Goal: Task Accomplishment & Management: Complete application form

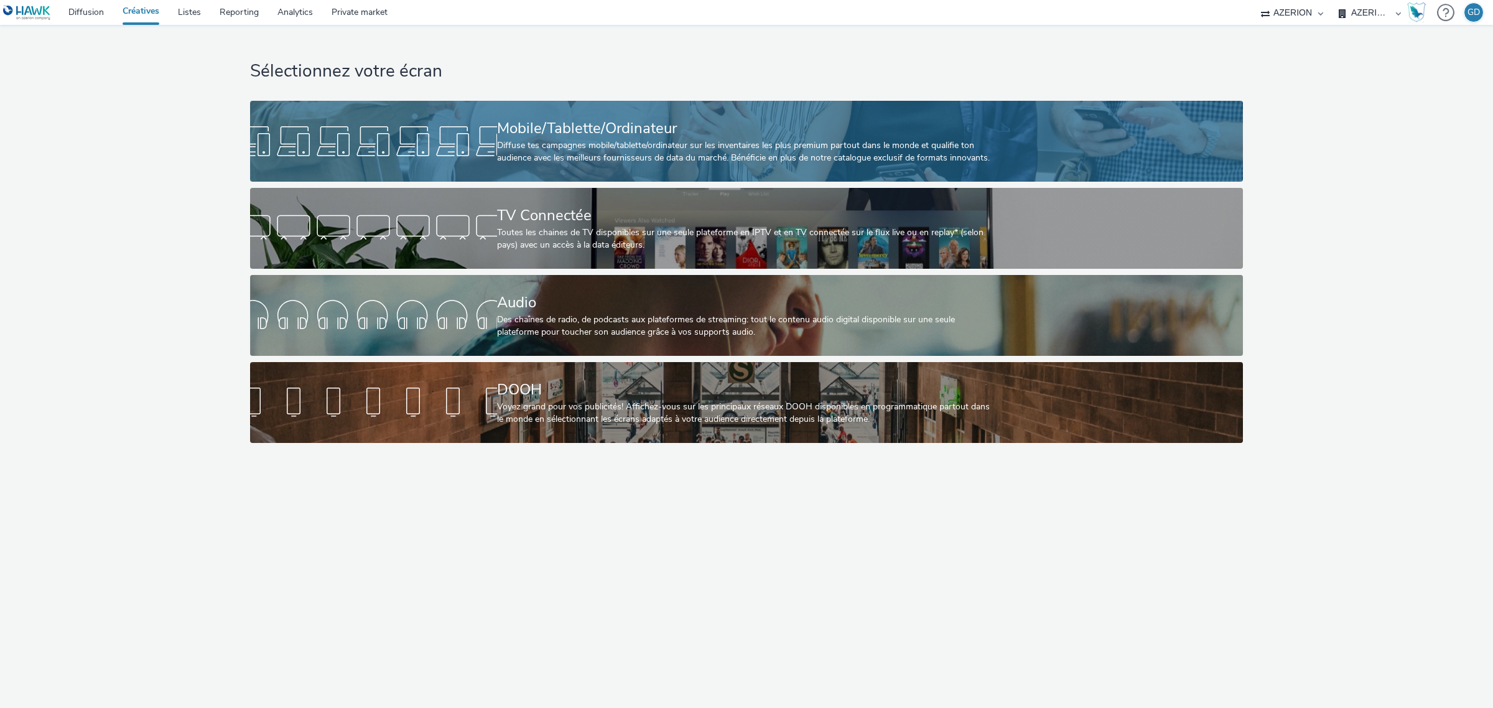
click at [464, 175] on link "Mobile/Tablette/Ordinateur Diffuse tes campagnes mobile/tablette/ordinateur sur…" at bounding box center [746, 141] width 992 height 81
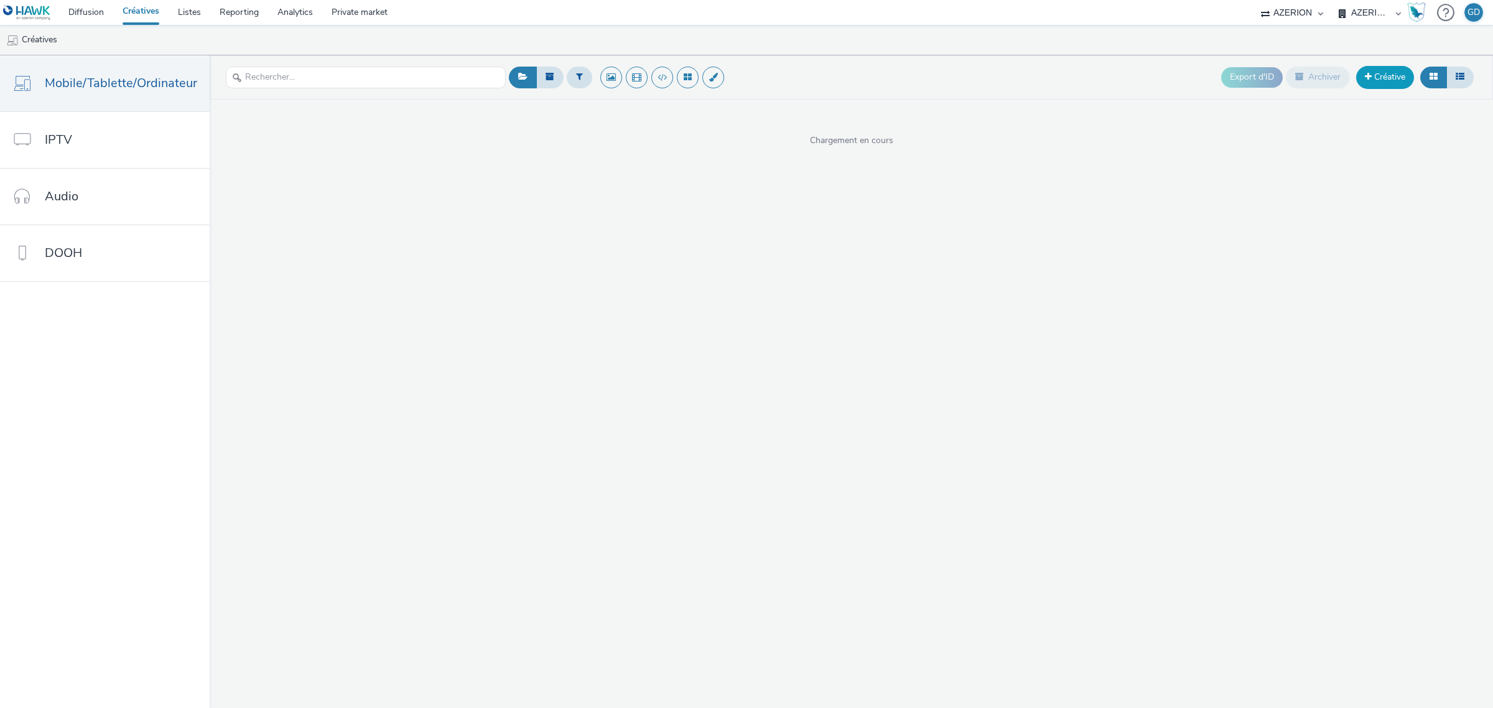
click at [1373, 75] on link "Créative" at bounding box center [1385, 77] width 58 height 22
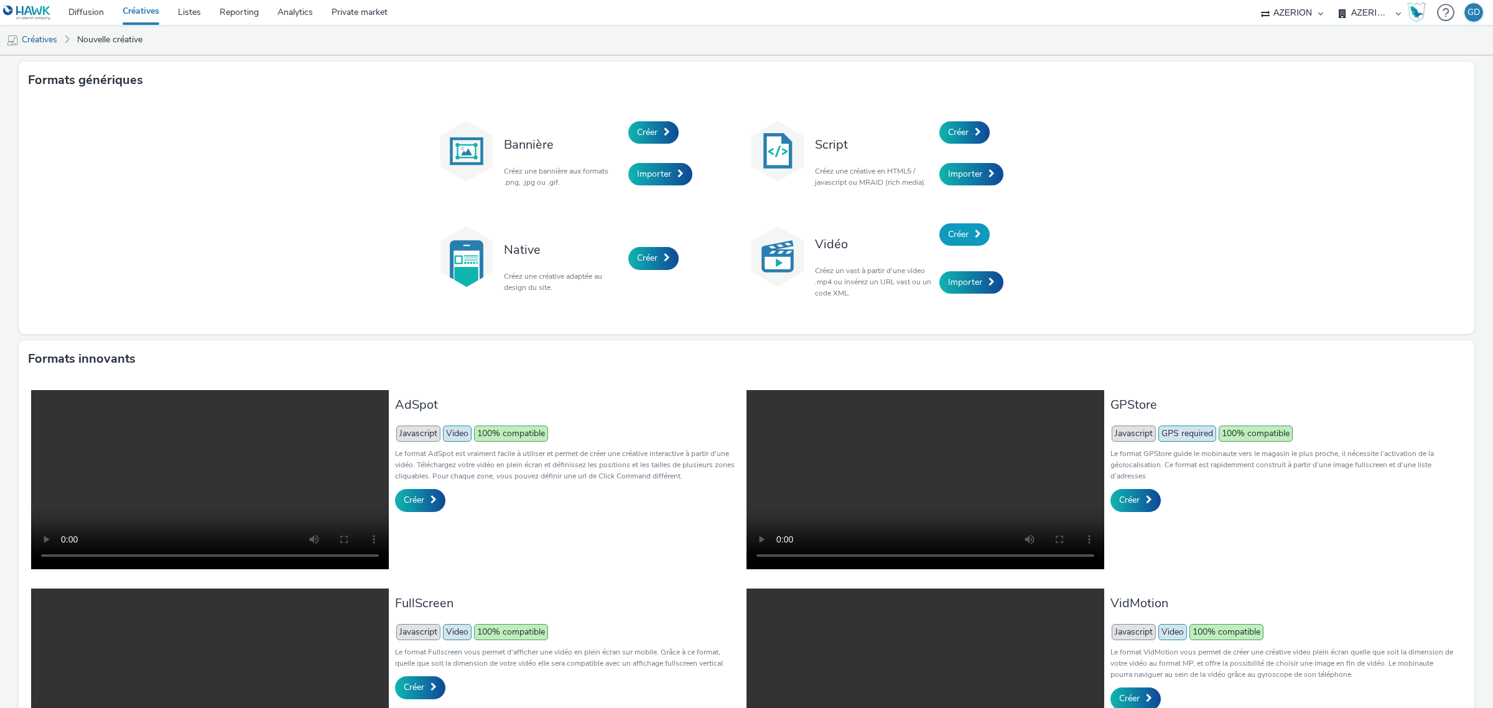
click at [949, 231] on span "Créer" at bounding box center [958, 234] width 21 height 12
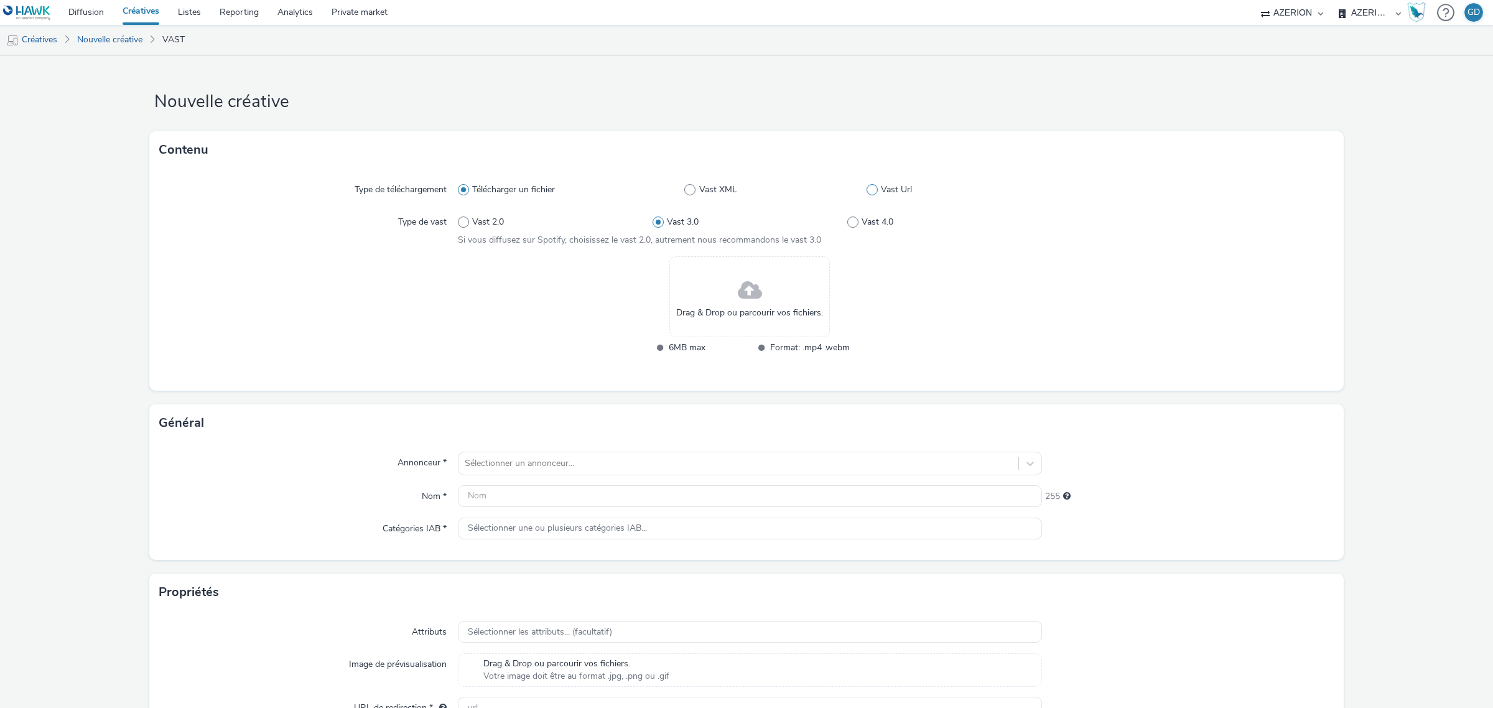
click at [872, 193] on label "Vast Url" at bounding box center [954, 190] width 175 height 12
click at [872, 193] on input "Vast Url" at bounding box center [871, 190] width 8 height 8
radio input "false"
radio input "true"
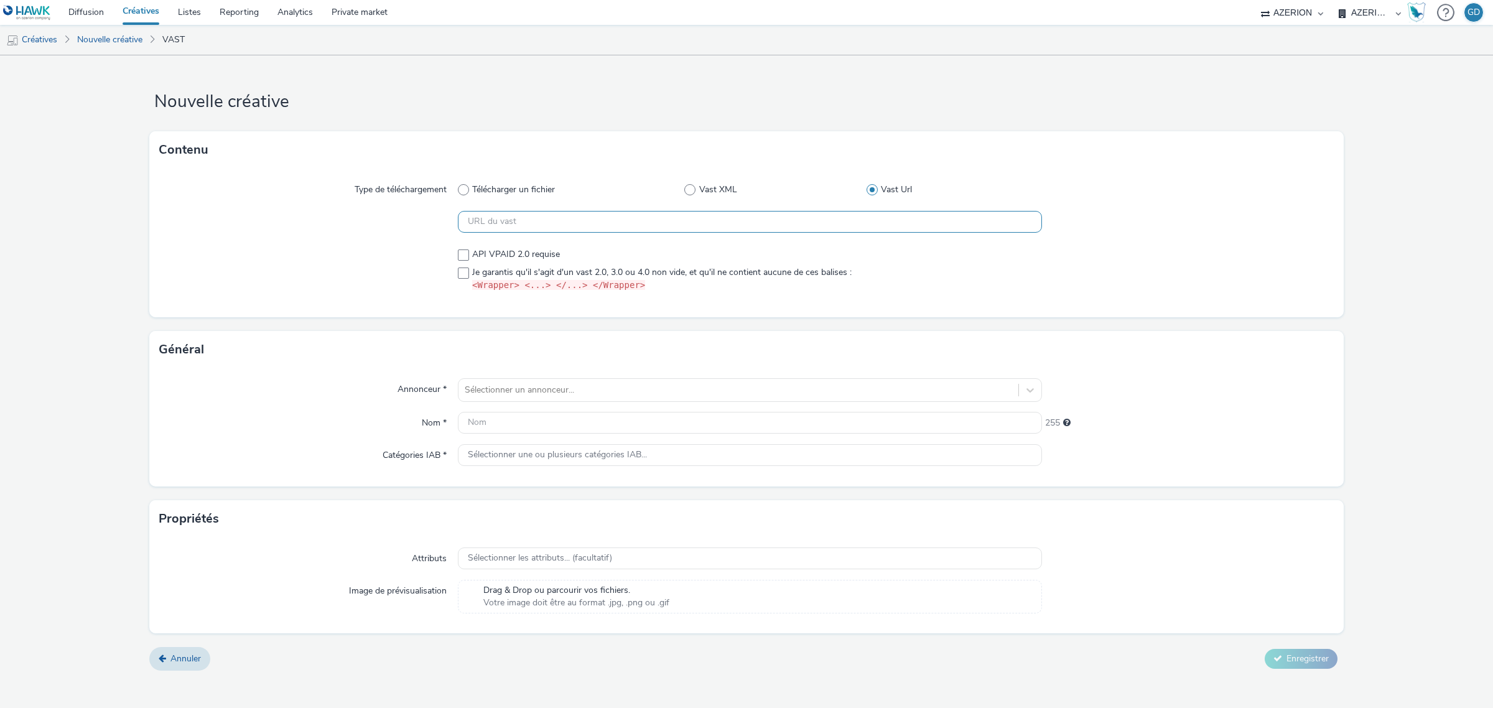
click at [557, 232] on input "text" at bounding box center [750, 222] width 584 height 22
paste input "https://[DOMAIN_NAME]/vast?vastUrl=j4oeoelg-3525169773&xid=heroiks&yid=azerion&…"
type input "https://[DOMAIN_NAME]/vast?vastUrl=j4oeoelg-3525169773&xid=heroiks&yid=azerion&…"
click at [465, 272] on span at bounding box center [463, 272] width 11 height 11
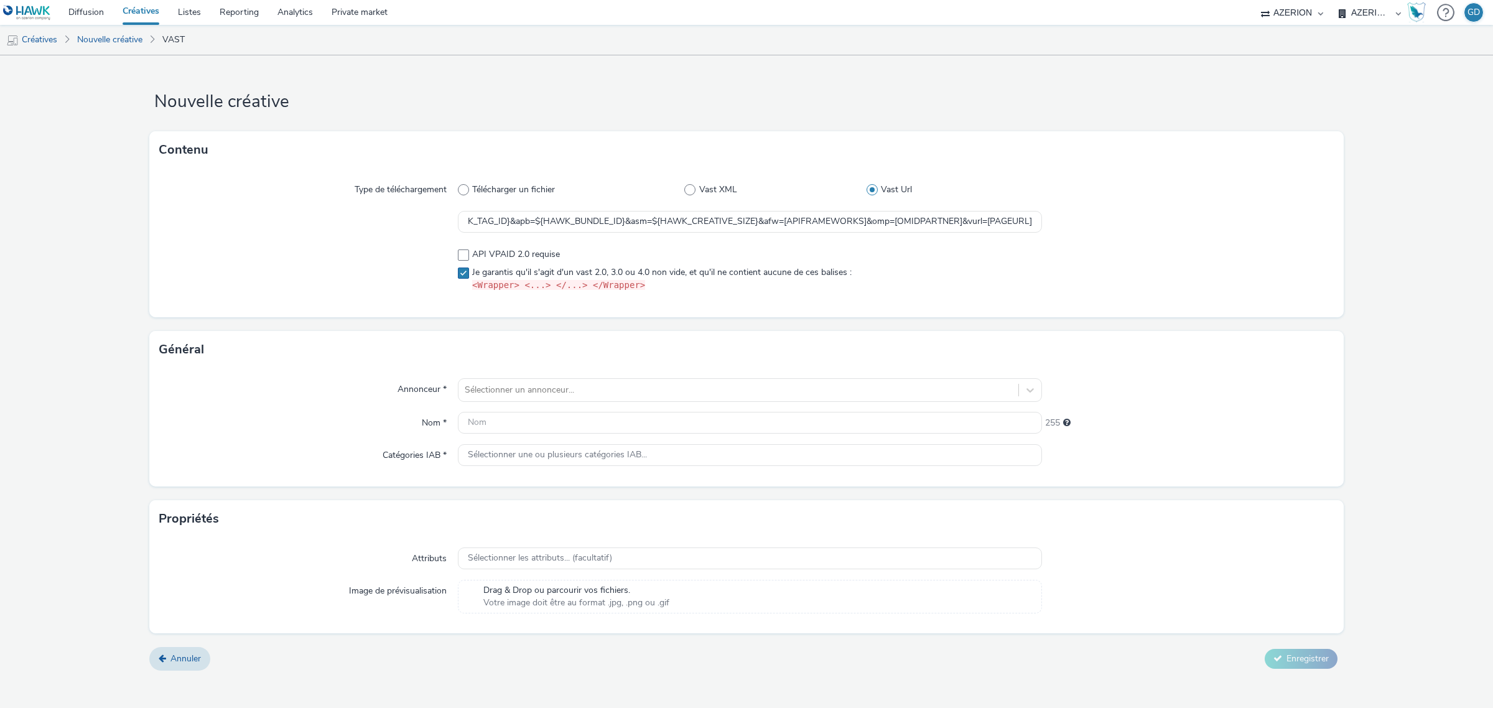
scroll to position [0, 0]
checkbox input "true"
click at [564, 389] on div at bounding box center [738, 390] width 547 height 15
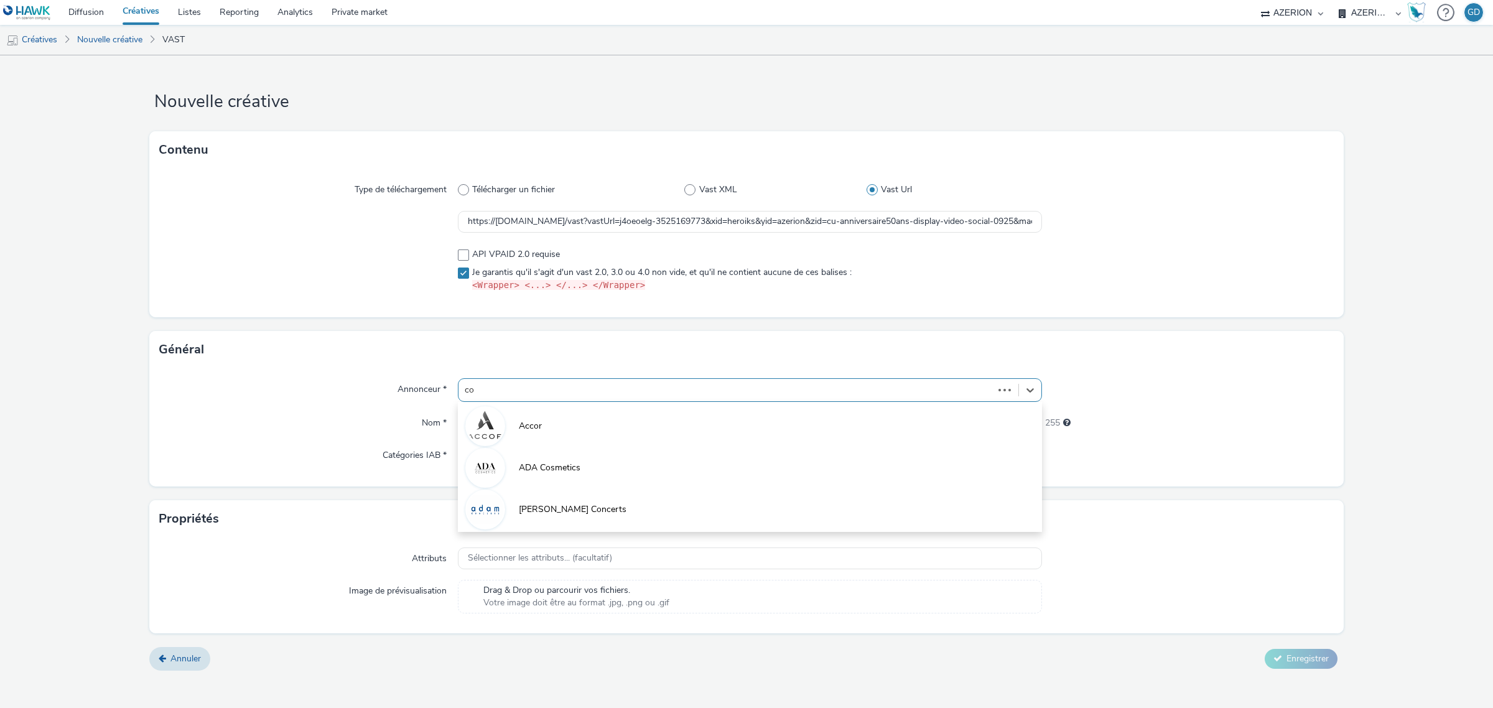
type input "coo"
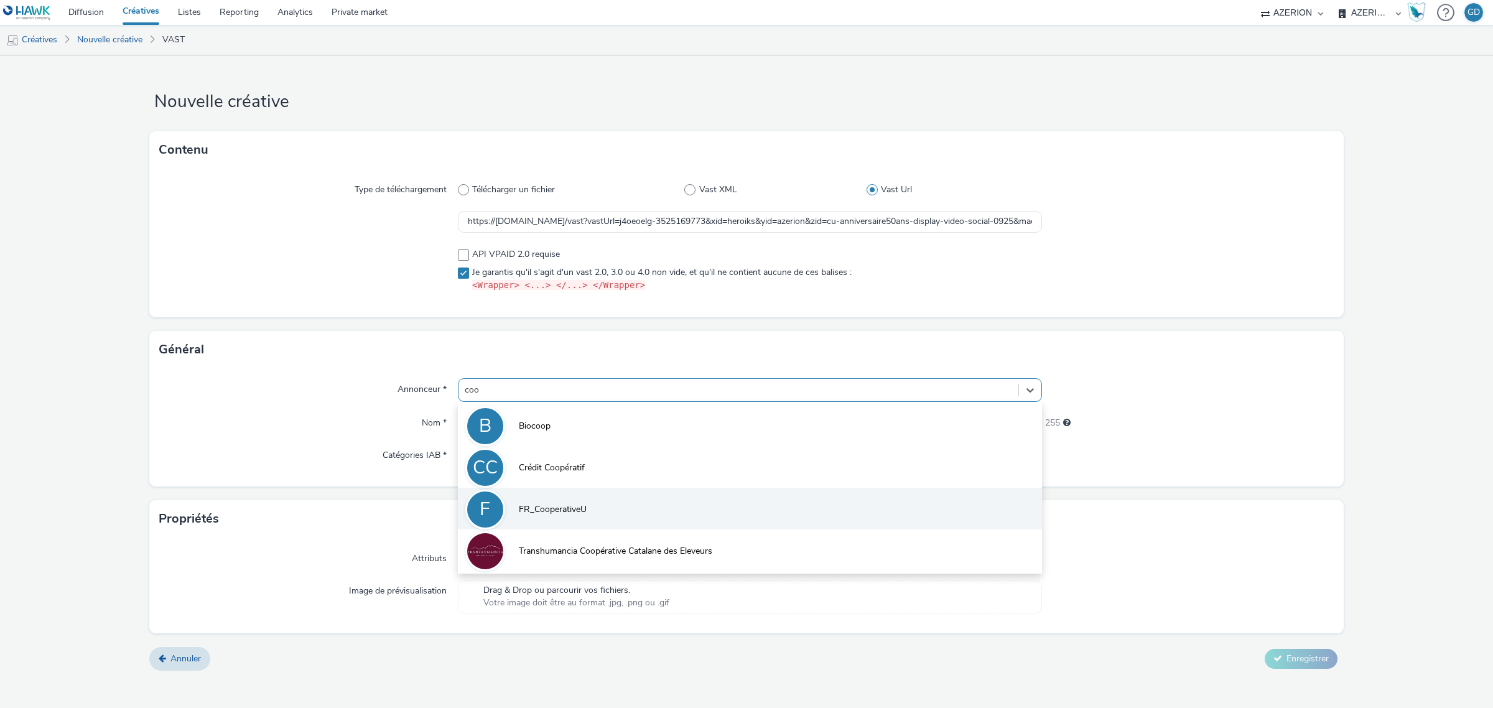
click at [563, 514] on span "FR_CooperativeU" at bounding box center [553, 509] width 68 height 12
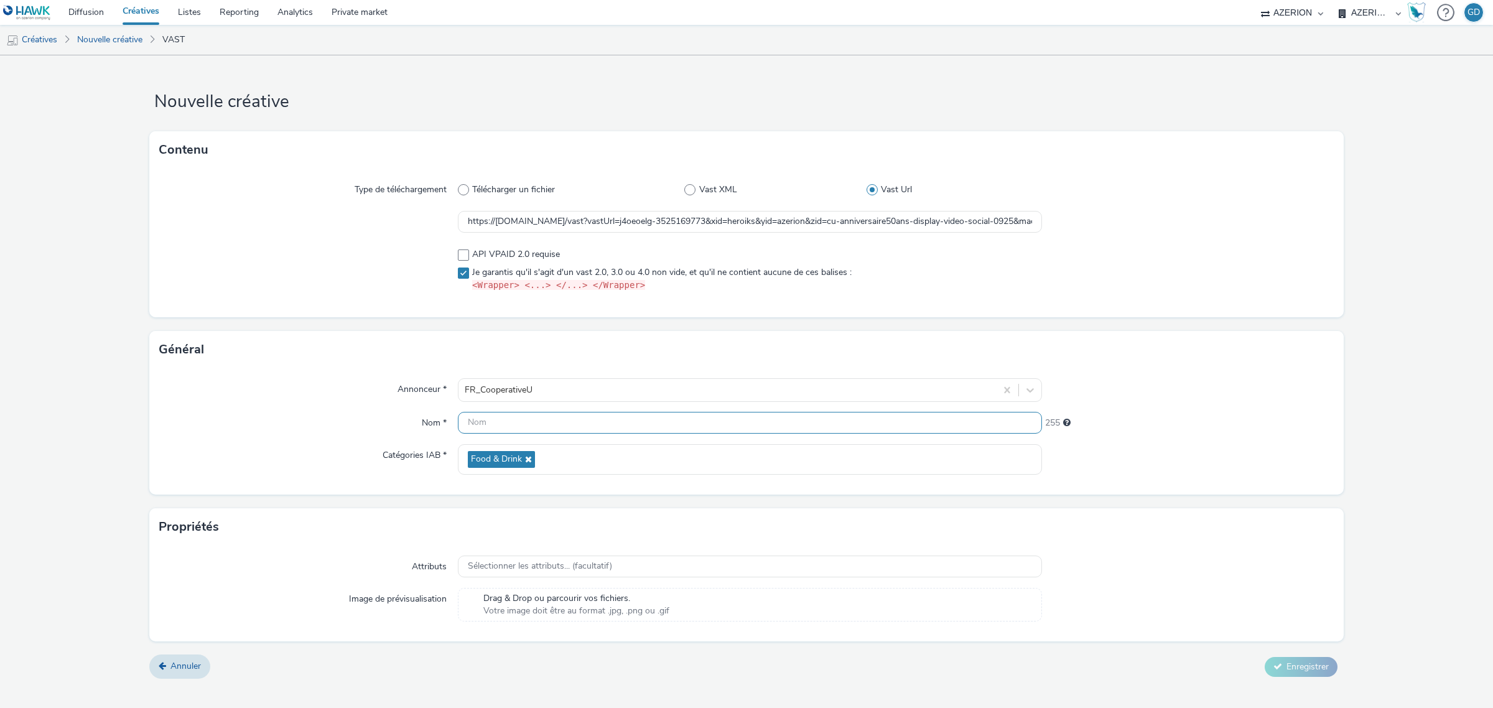
click at [498, 421] on input "text" at bounding box center [750, 423] width 584 height 22
type input "VOL_XPLN_CoupeVent_S40"
click at [1304, 666] on span "Enregistrer" at bounding box center [1307, 667] width 42 height 12
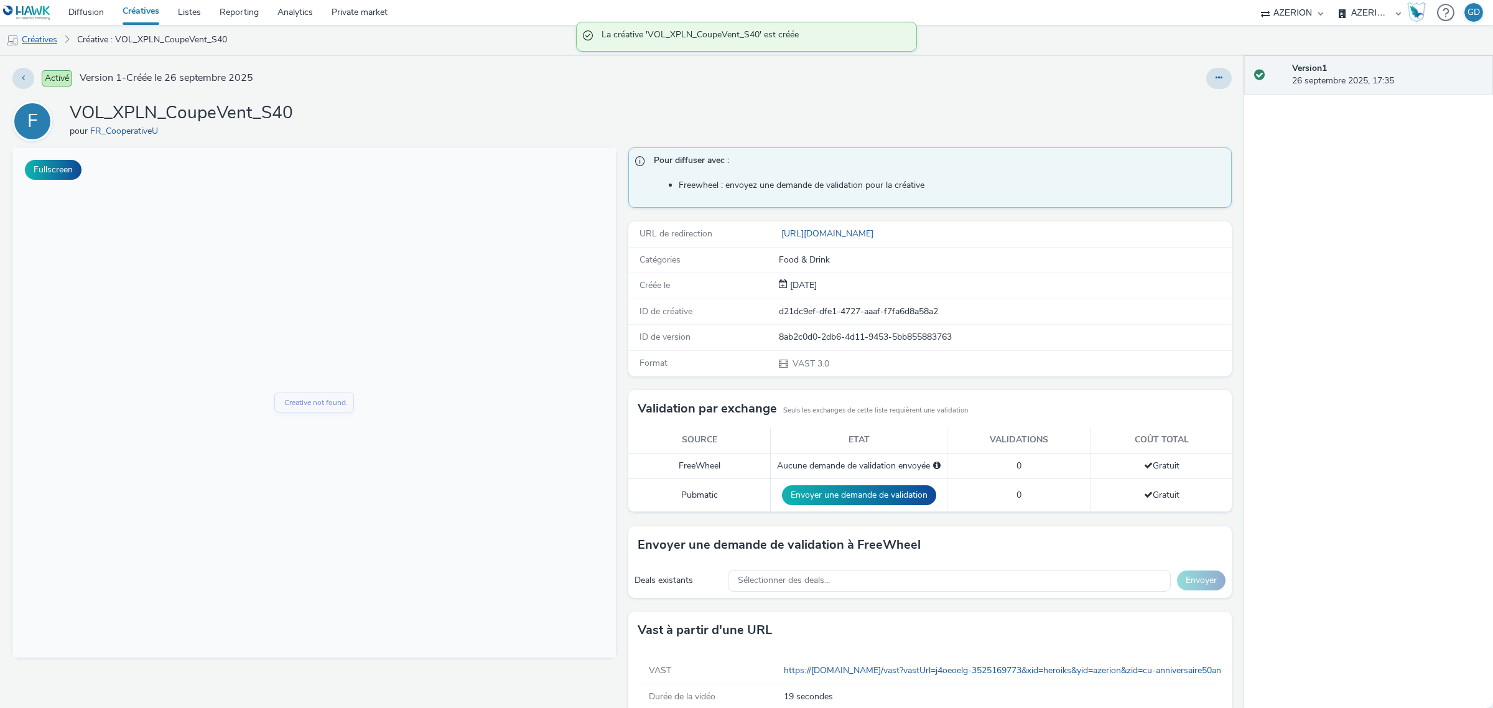
click at [47, 36] on link "Créatives" at bounding box center [31, 40] width 63 height 30
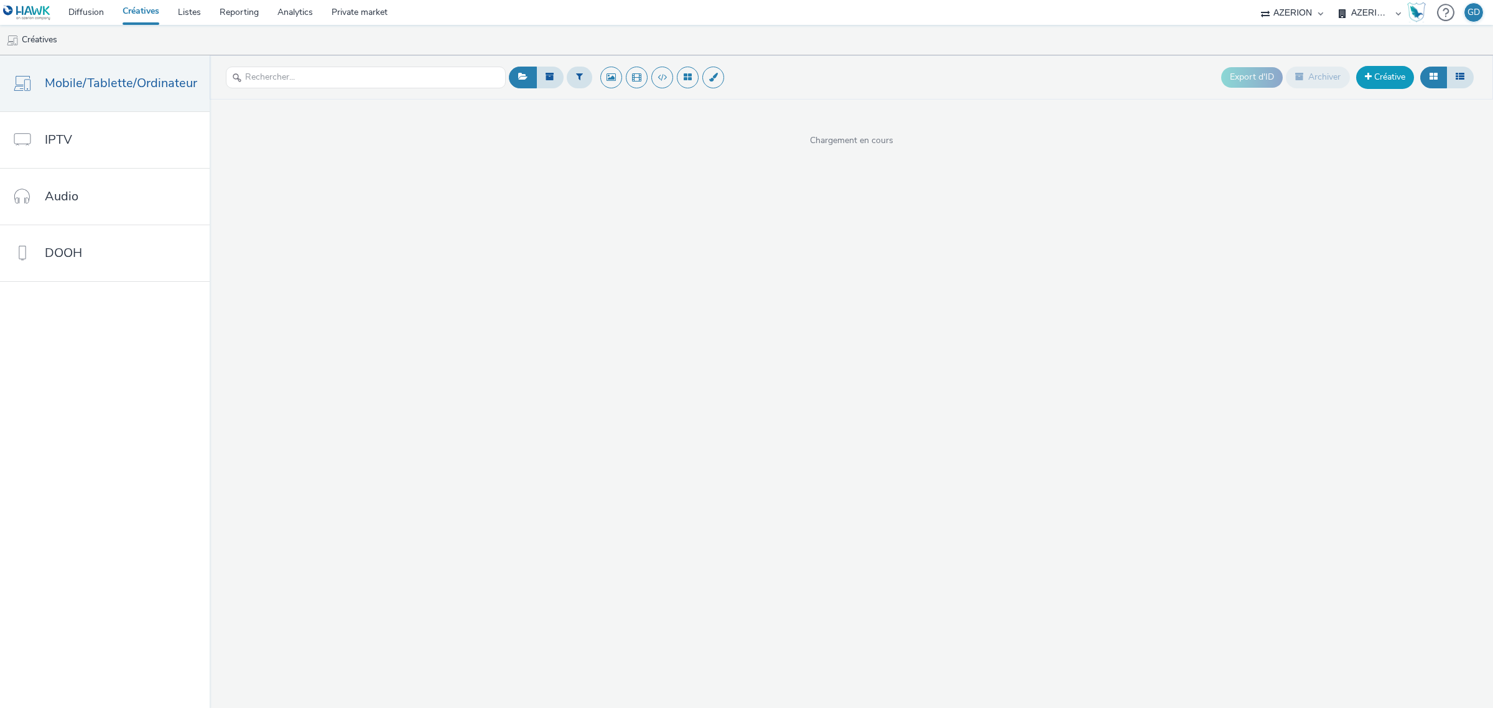
click at [1388, 82] on link "Créative" at bounding box center [1385, 77] width 58 height 22
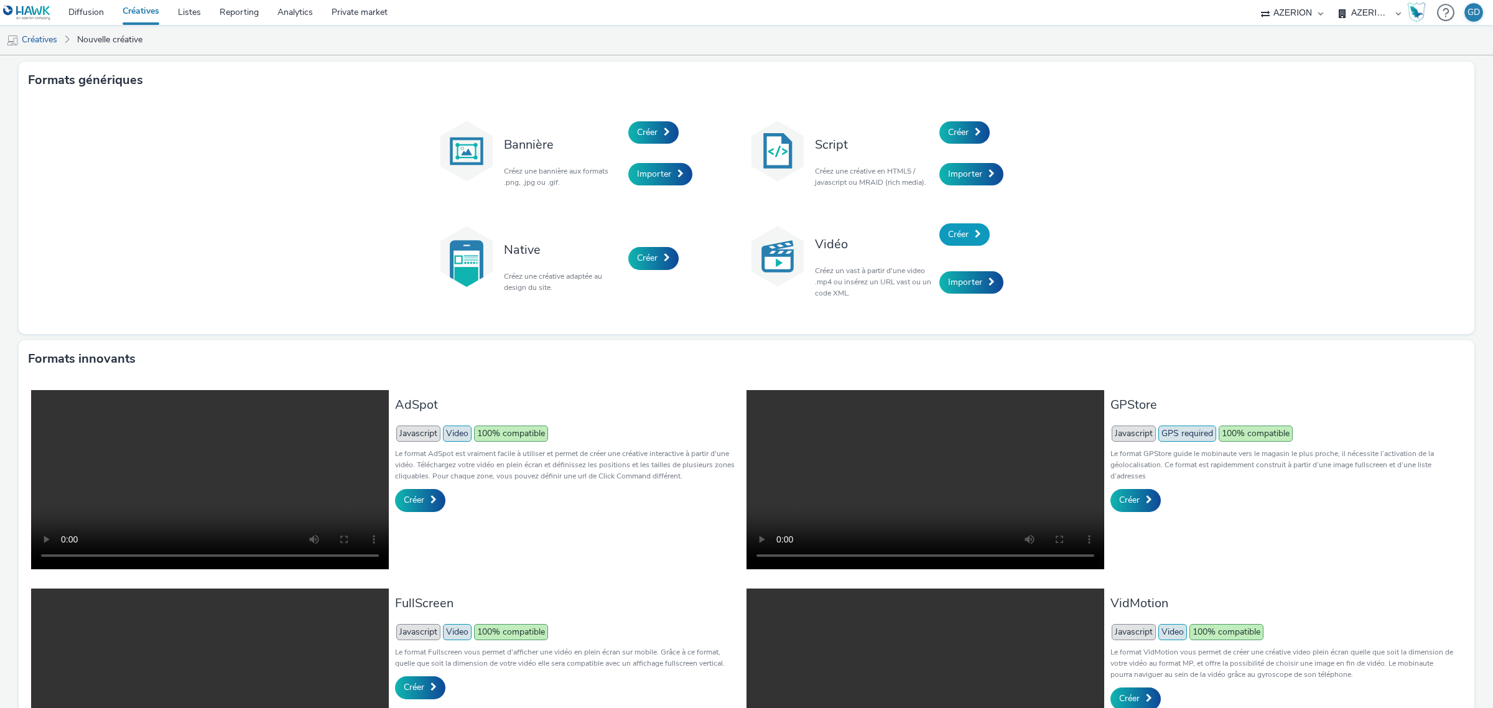
click at [964, 241] on link "Créer" at bounding box center [964, 234] width 50 height 22
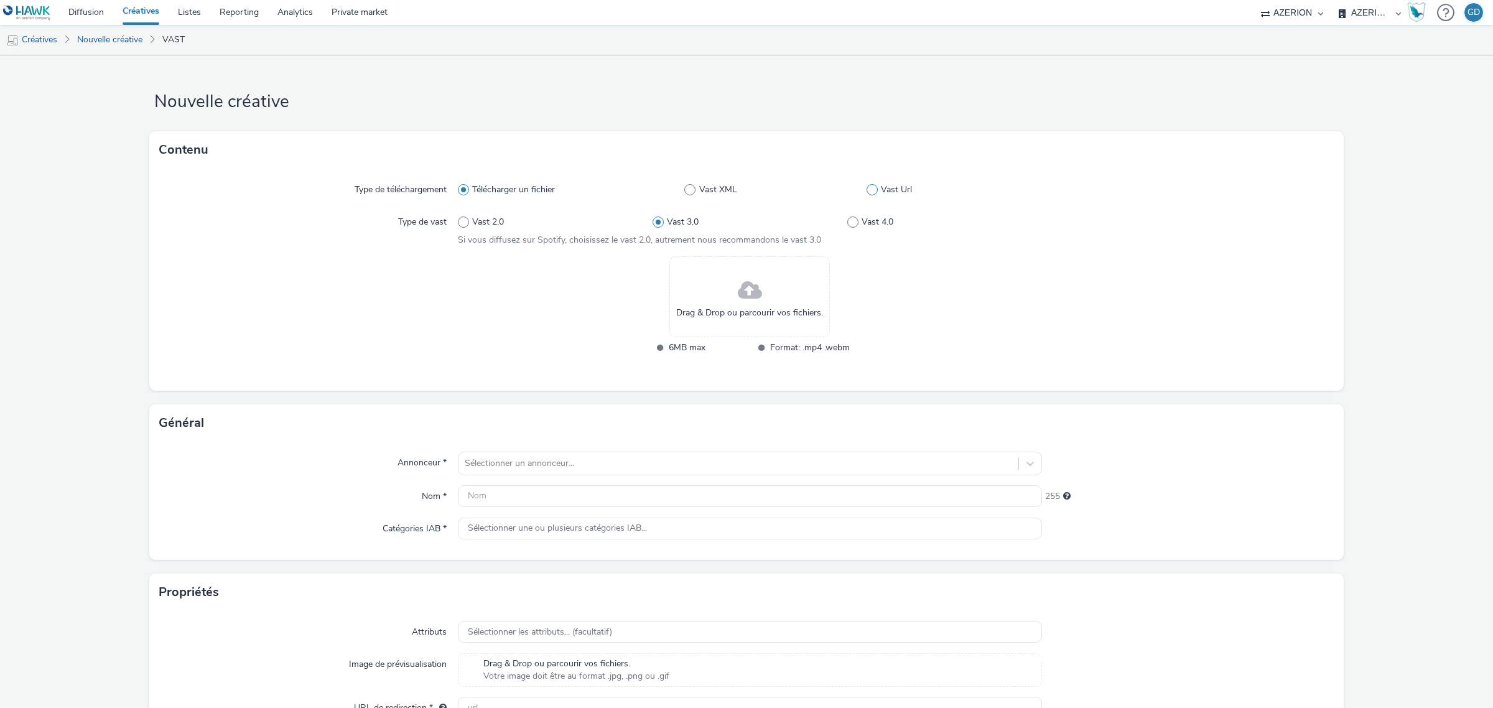
click at [868, 192] on span at bounding box center [872, 189] width 11 height 11
click at [868, 192] on input "Vast Url" at bounding box center [871, 190] width 8 height 8
radio input "false"
radio input "true"
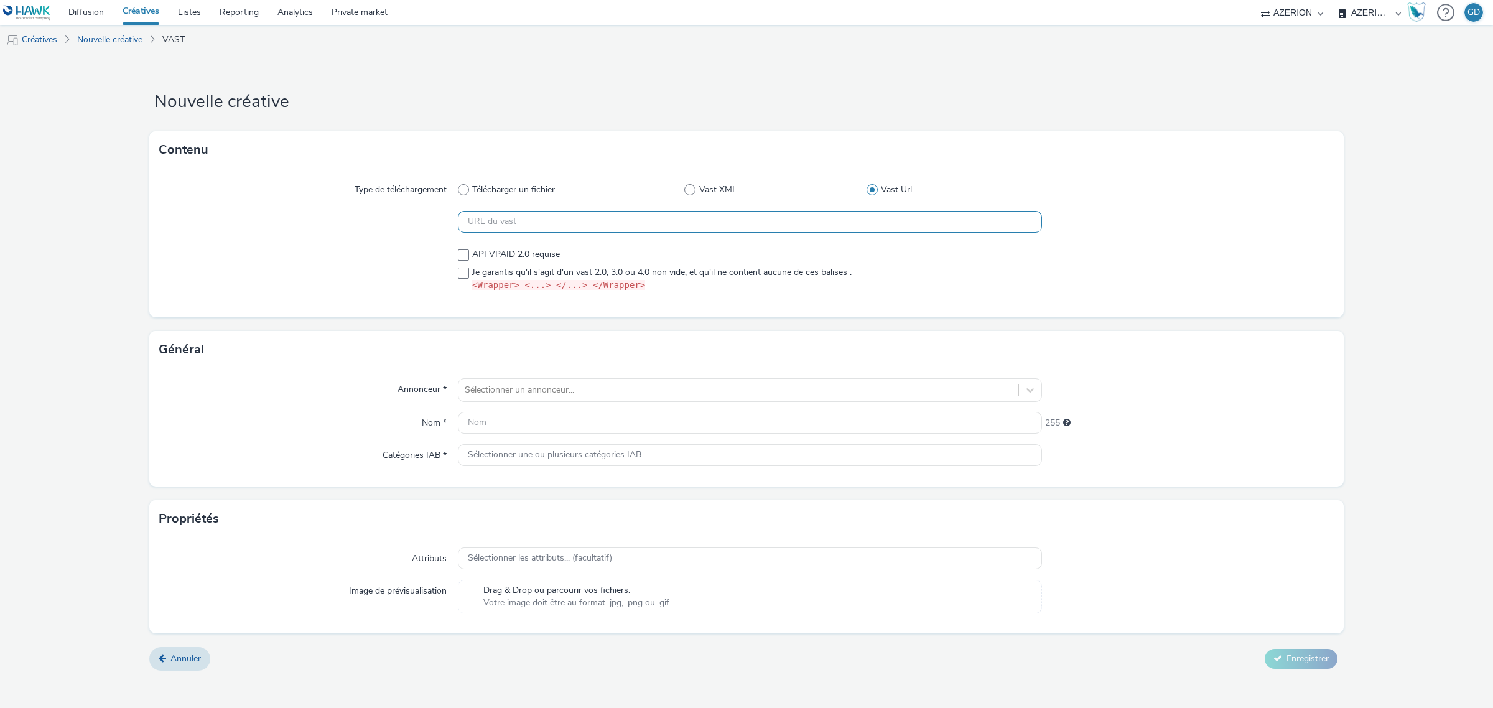
click at [610, 225] on input "text" at bounding box center [750, 222] width 584 height 22
paste input "https://[DOMAIN_NAME]/vast?vastUrl=p1o9xb1t-5657038182&xid=heroiks&yid=azerion&…"
type input "https://[DOMAIN_NAME]/vast?vastUrl=p1o9xb1t-5657038182&xid=heroiks&yid=azerion&…"
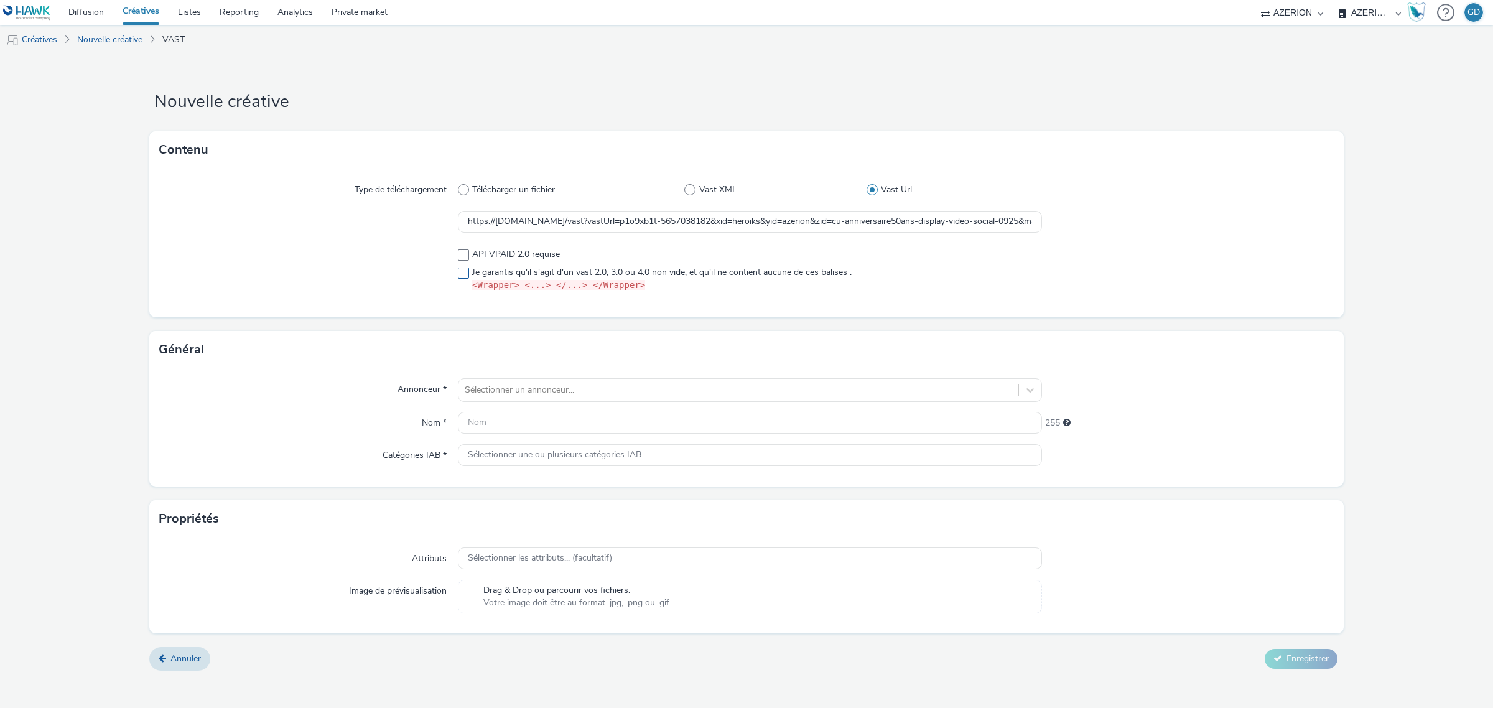
click at [463, 277] on span at bounding box center [463, 272] width 11 height 11
checkbox input "true"
click at [517, 395] on div at bounding box center [738, 390] width 547 height 15
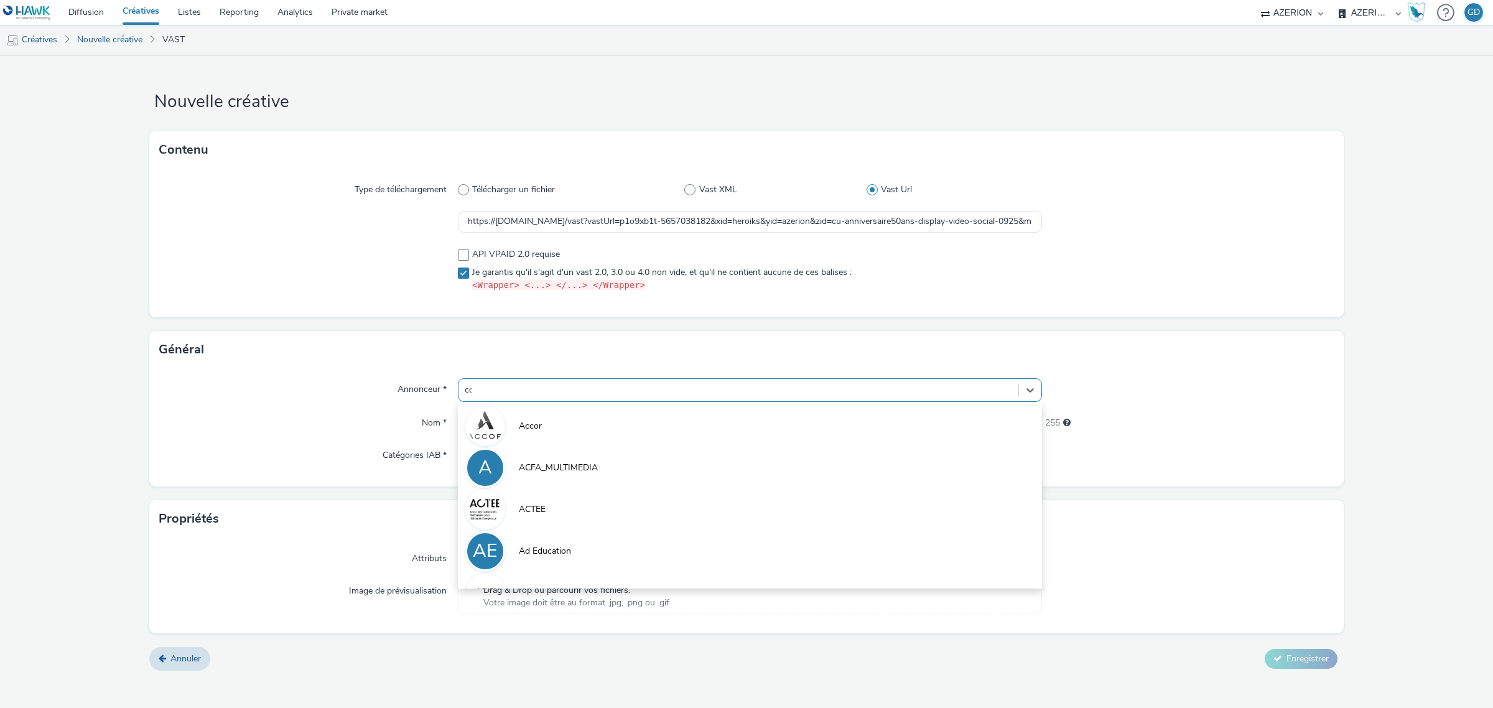
type input "coo"
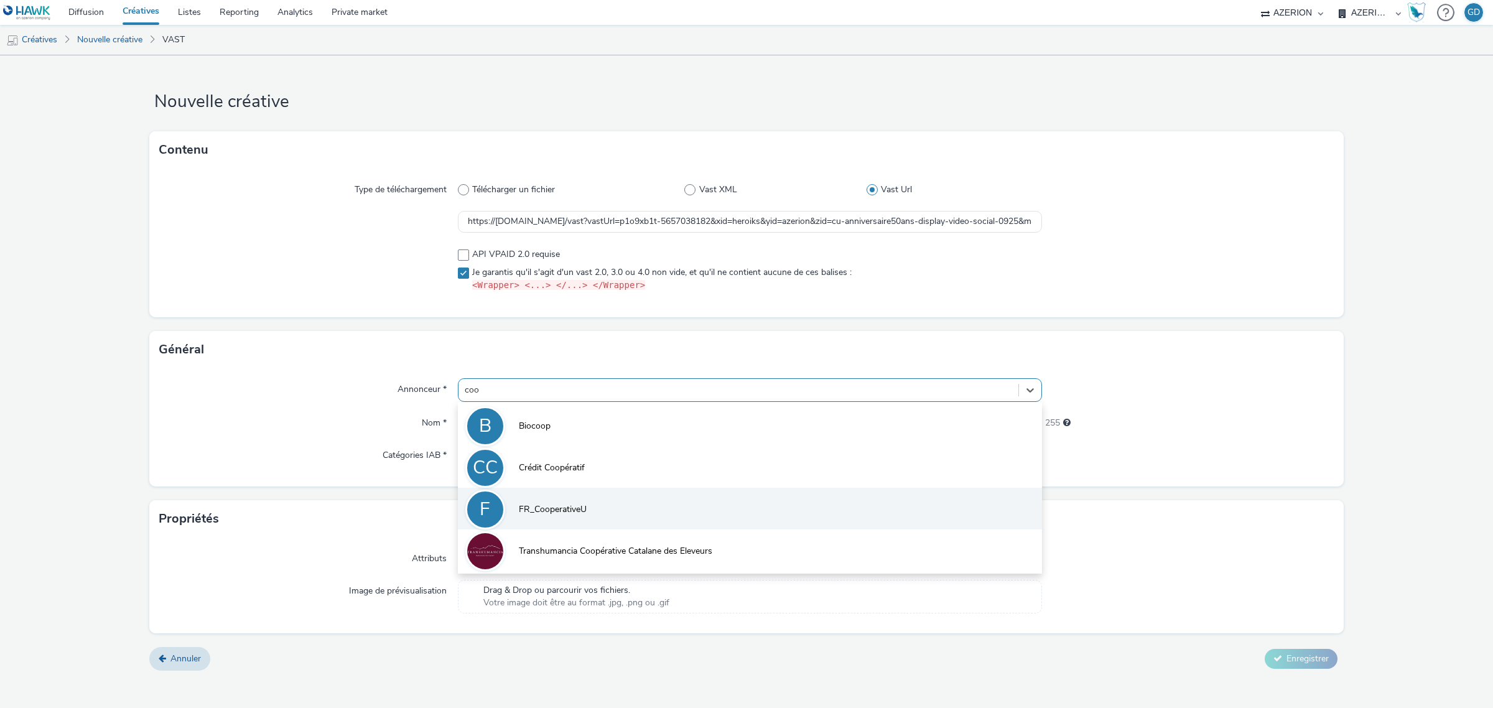
click at [569, 499] on li "F FR_CooperativeU" at bounding box center [750, 509] width 584 height 42
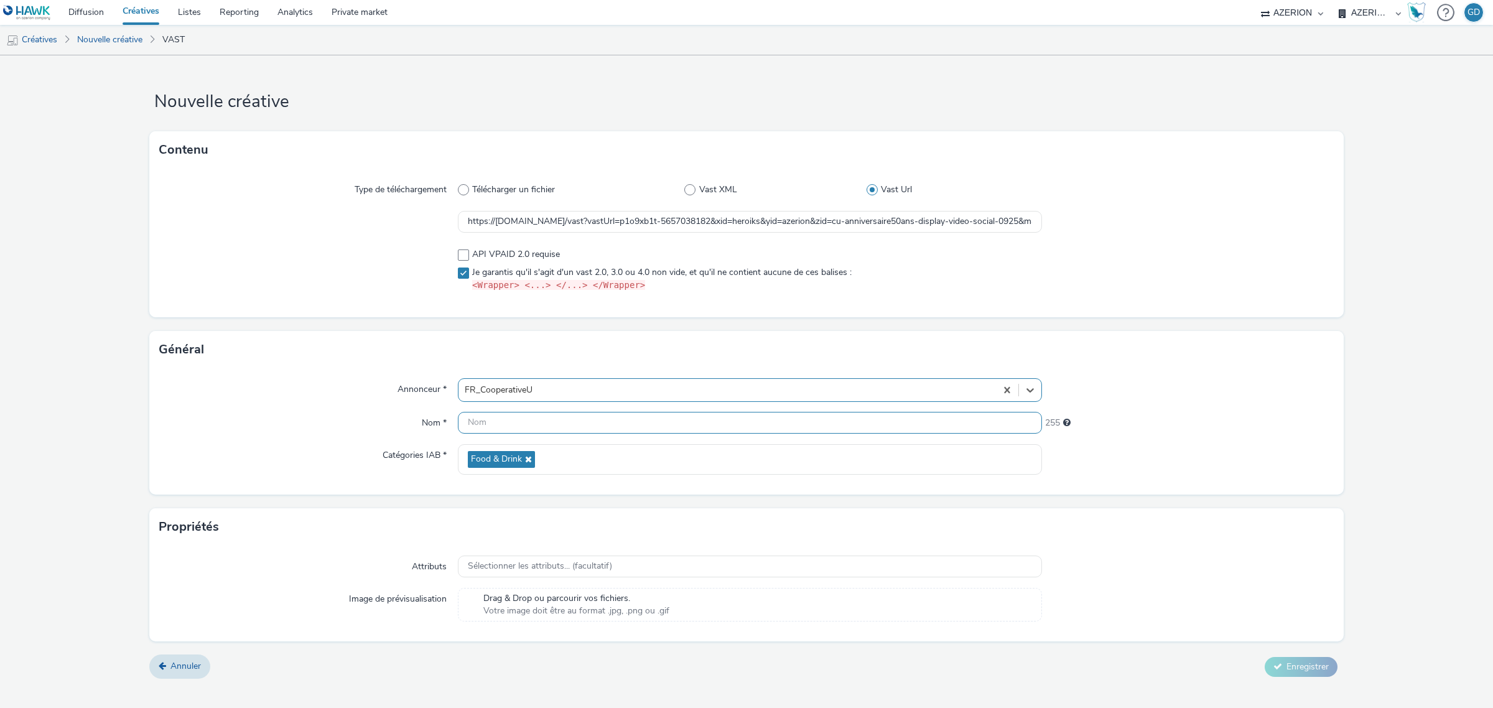
click at [491, 427] on input "text" at bounding box center [750, 423] width 584 height 22
type input "VOL_XPLN_Pampers_S40"
click at [1311, 667] on span "Enregistrer" at bounding box center [1307, 667] width 42 height 12
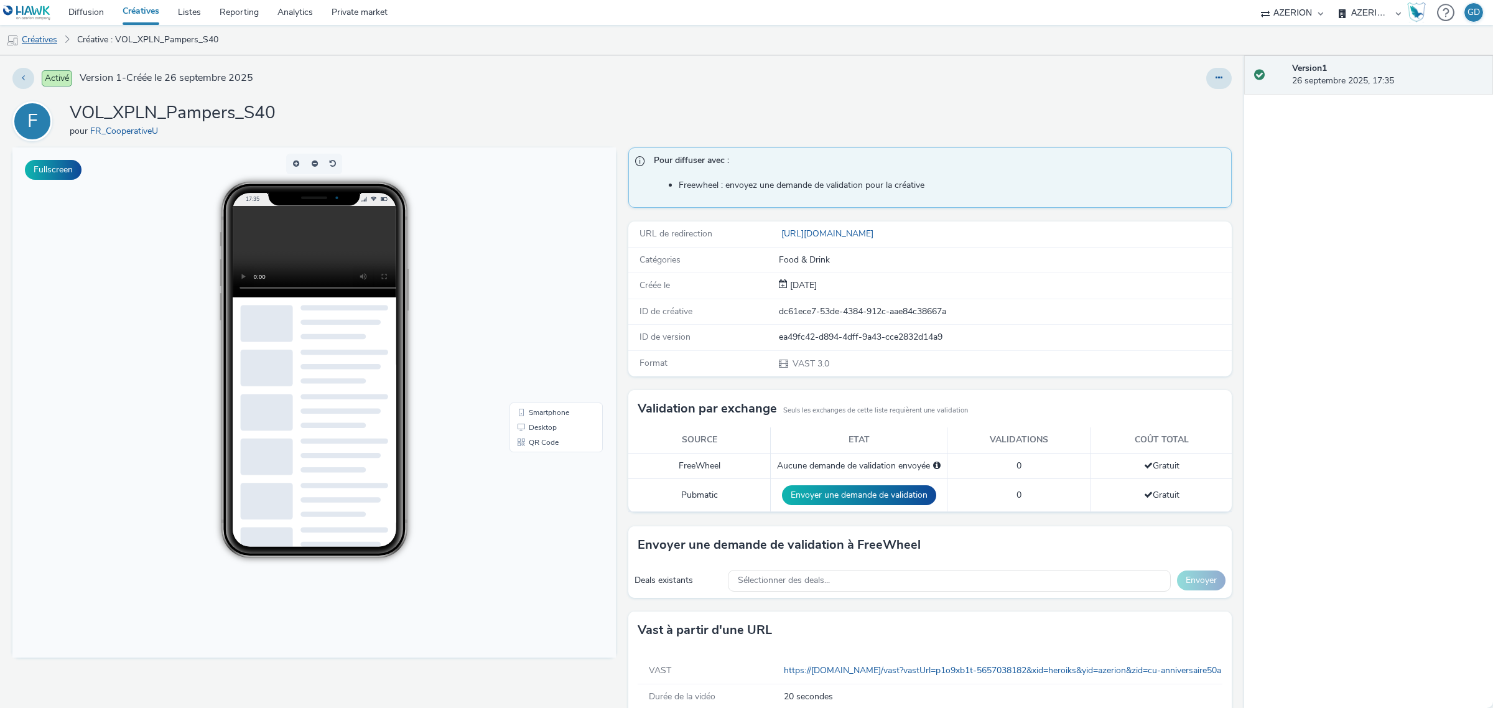
click at [56, 41] on link "Créatives" at bounding box center [31, 40] width 63 height 30
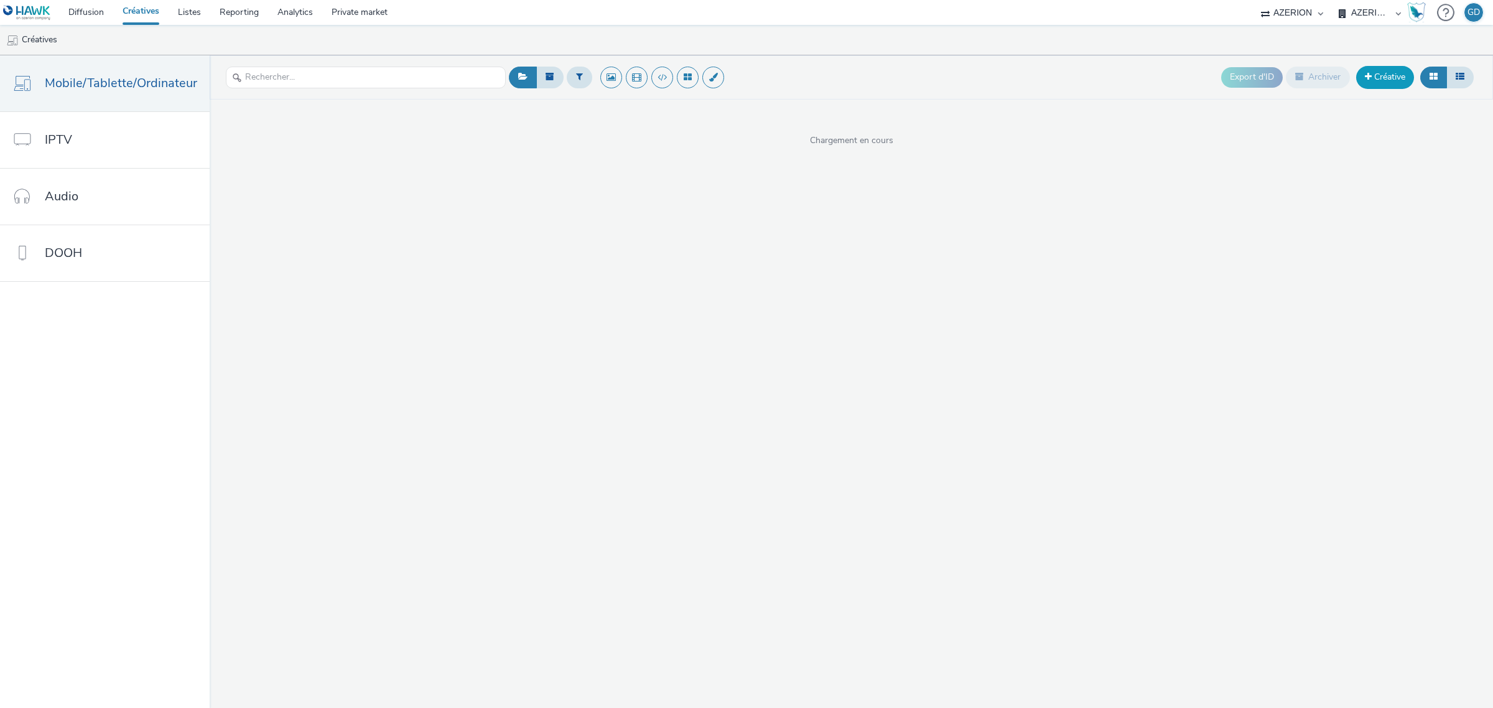
click at [1376, 79] on link "Créative" at bounding box center [1385, 77] width 58 height 22
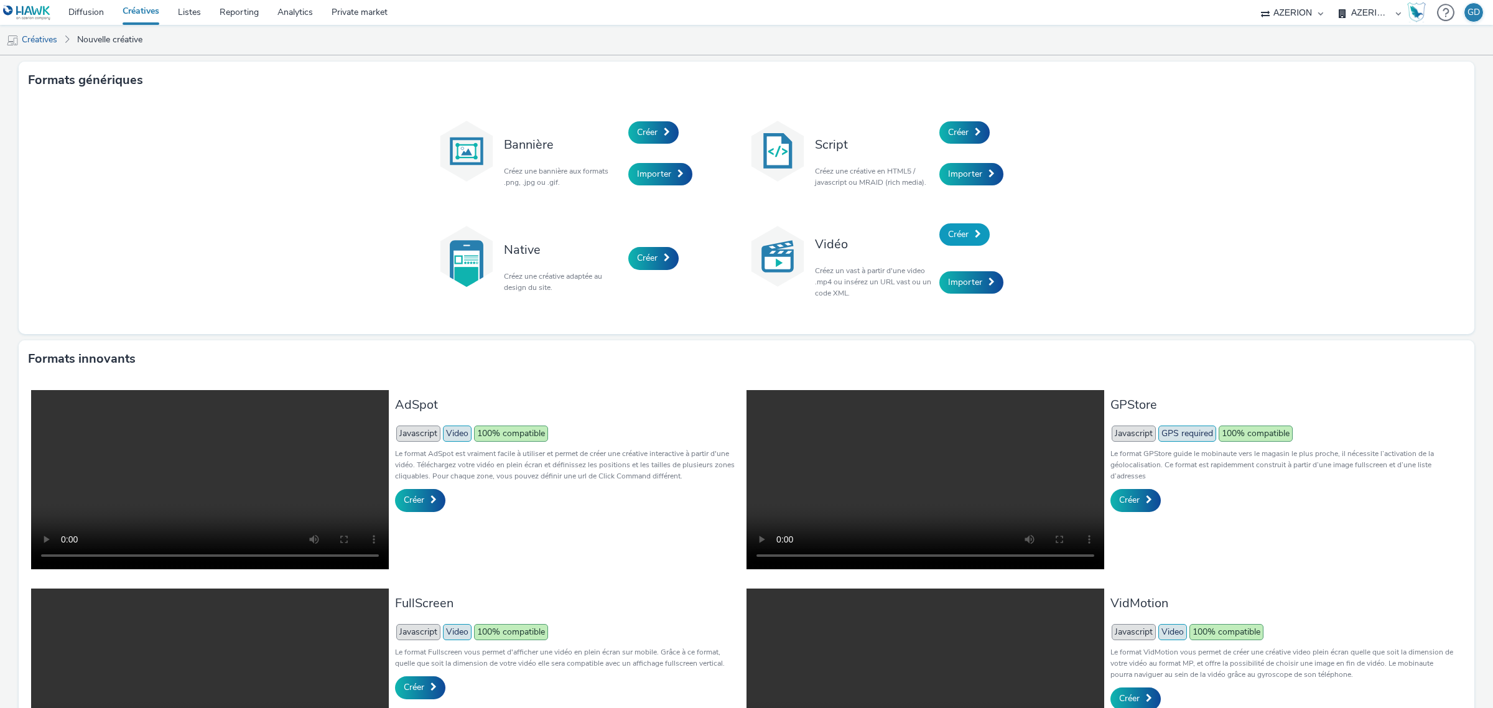
click at [963, 238] on link "Créer" at bounding box center [964, 234] width 50 height 22
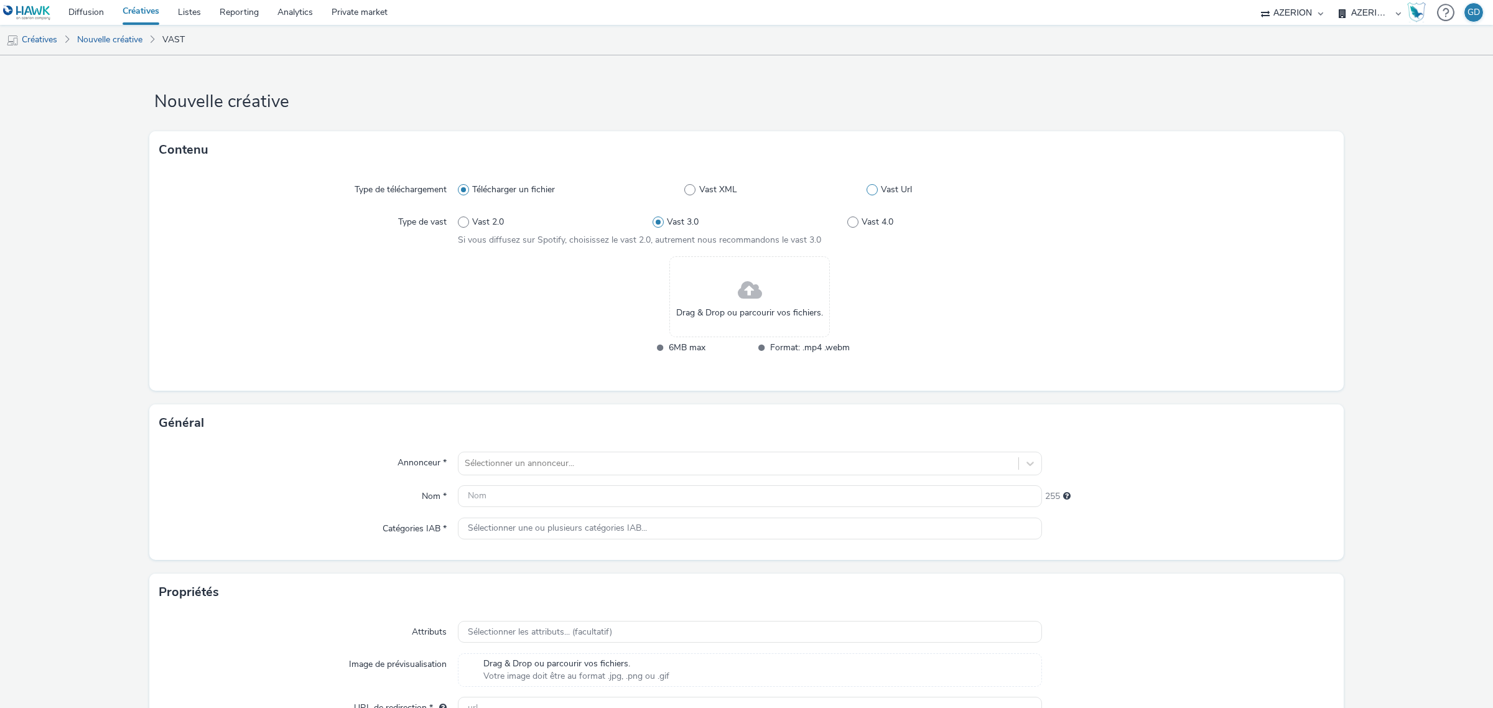
click at [867, 193] on span at bounding box center [872, 189] width 11 height 11
click at [867, 193] on input "Vast Url" at bounding box center [871, 190] width 8 height 8
radio input "false"
radio input "true"
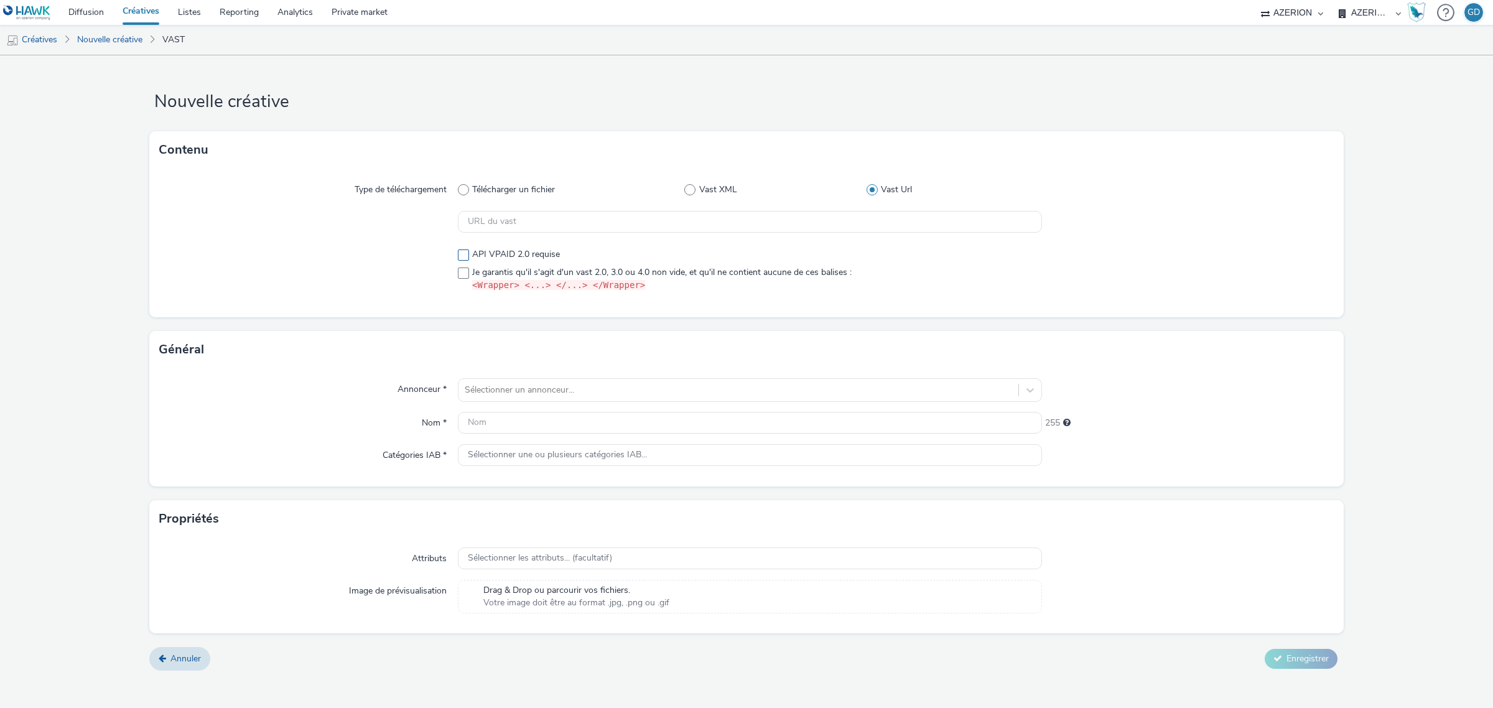
click at [625, 255] on label "API VPAID 2.0 requise" at bounding box center [750, 254] width 584 height 12
checkbox input "true"
click at [630, 225] on input "text" at bounding box center [750, 222] width 584 height 22
paste input "https://[DOMAIN_NAME]/vast?vastUrl=kpj5tgif1720324130&xid=heroiks&yid=azerion&z…"
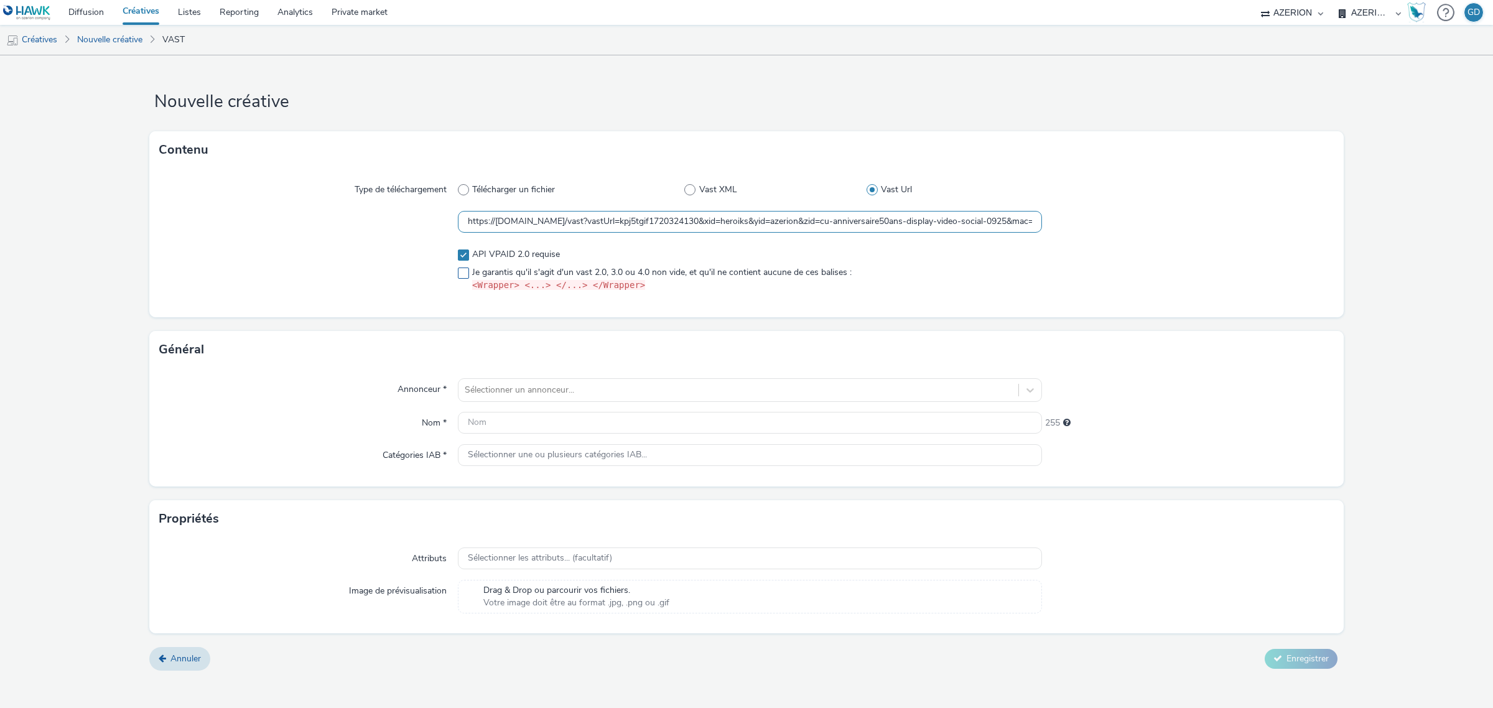
scroll to position [0, 1668]
type input "https://[DOMAIN_NAME]/vast?vastUrl=kpj5tgif1720324130&xid=heroiks&yid=azerion&z…"
click at [465, 256] on span at bounding box center [463, 254] width 11 height 11
checkbox input "false"
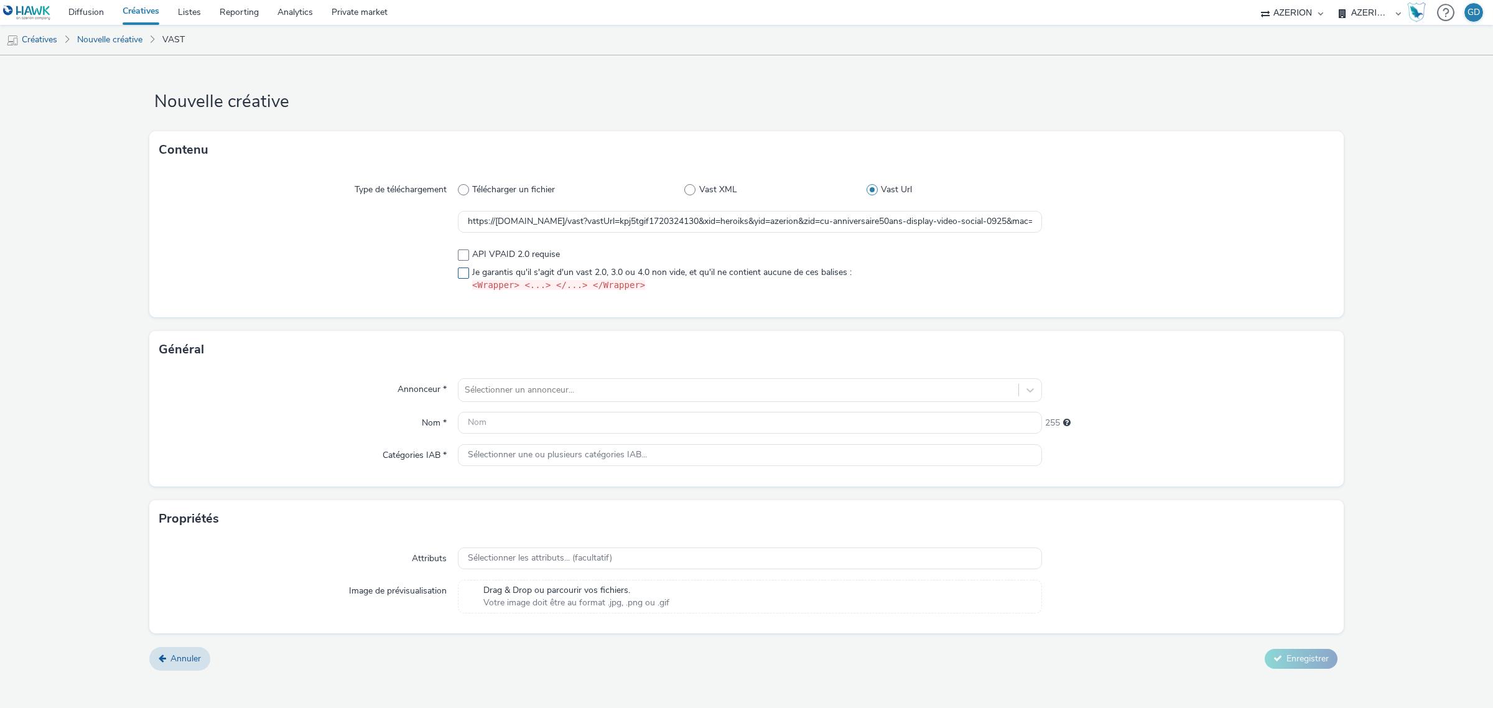
click at [463, 274] on span at bounding box center [463, 272] width 11 height 11
checkbox input "true"
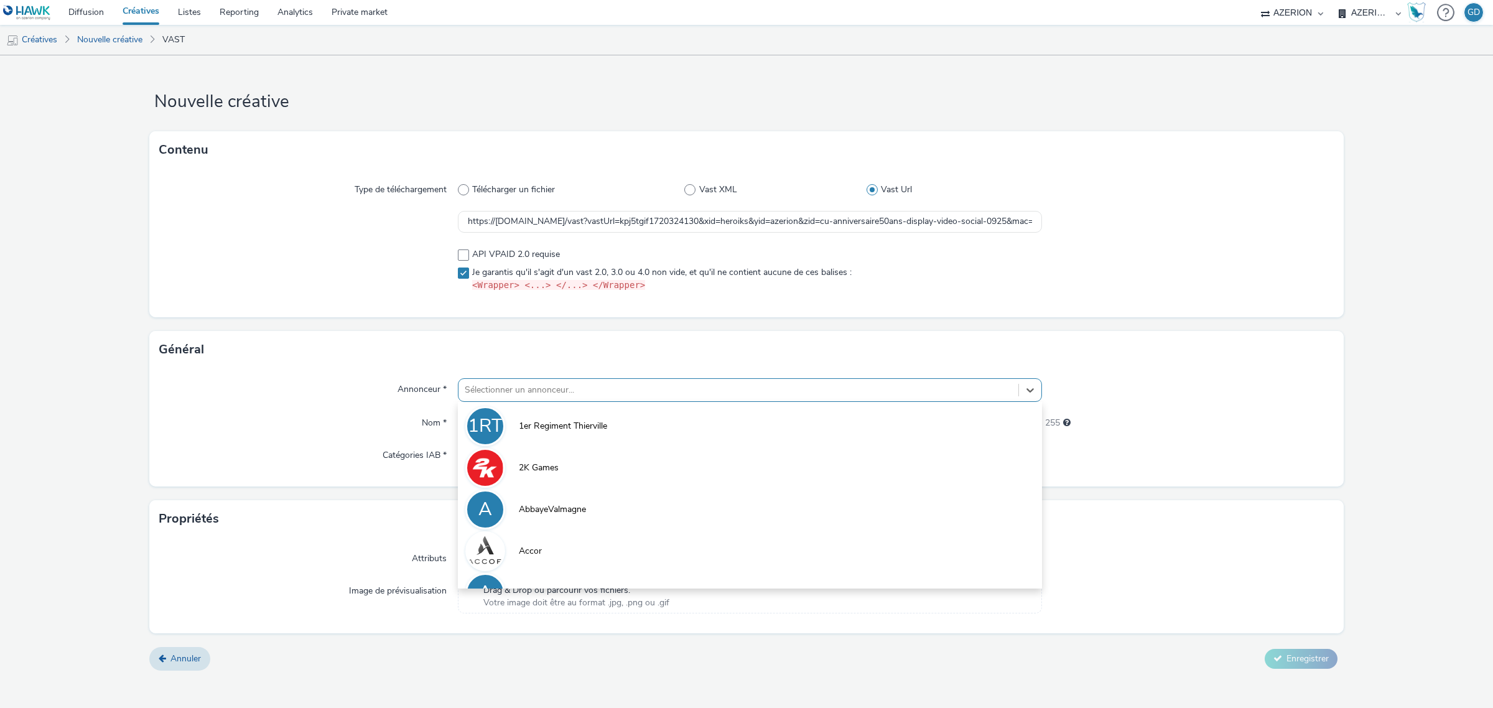
click at [523, 388] on div at bounding box center [738, 390] width 547 height 15
type input "coo"
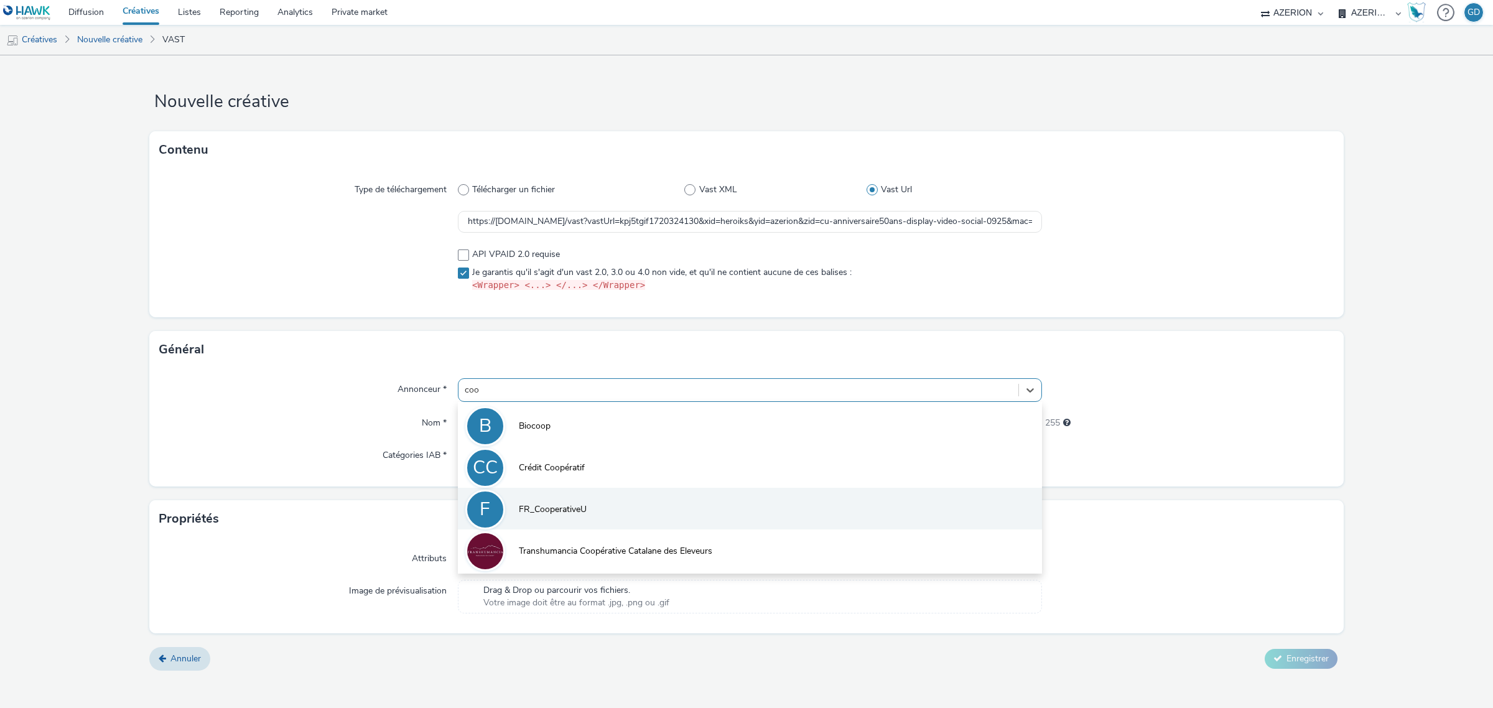
click at [572, 510] on span "FR_CooperativeU" at bounding box center [553, 509] width 68 height 12
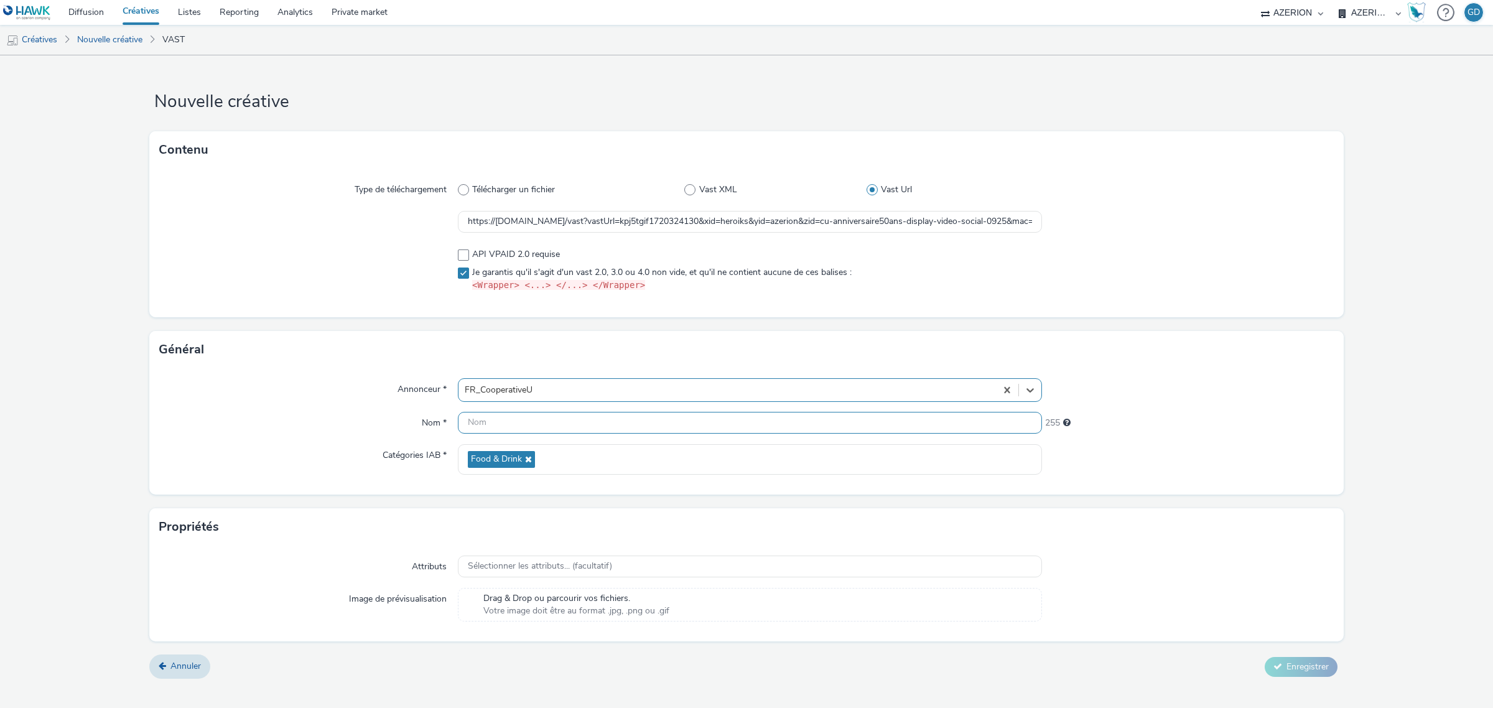
click at [504, 430] on input "text" at bounding box center [750, 423] width 584 height 22
type input "VOL_XPLN_Jeu_FinCampagne"
click at [1294, 669] on span "Enregistrer" at bounding box center [1307, 667] width 42 height 12
